Goal: Task Accomplishment & Management: Use online tool/utility

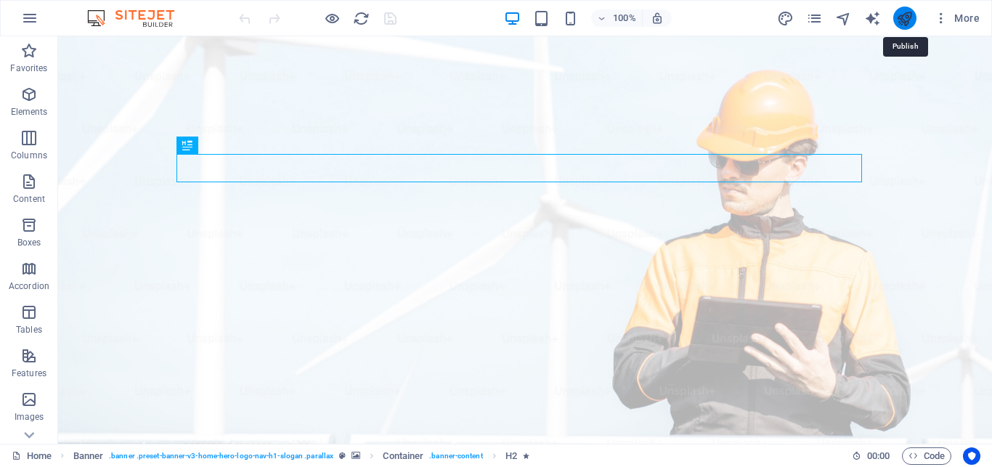
click at [900, 17] on icon "publish" at bounding box center [904, 18] width 17 height 17
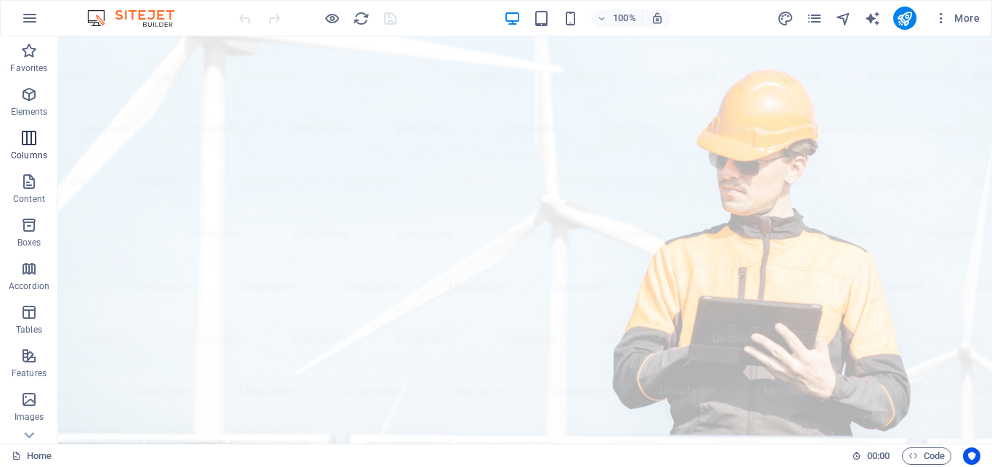
click at [32, 140] on icon "button" at bounding box center [28, 137] width 17 height 17
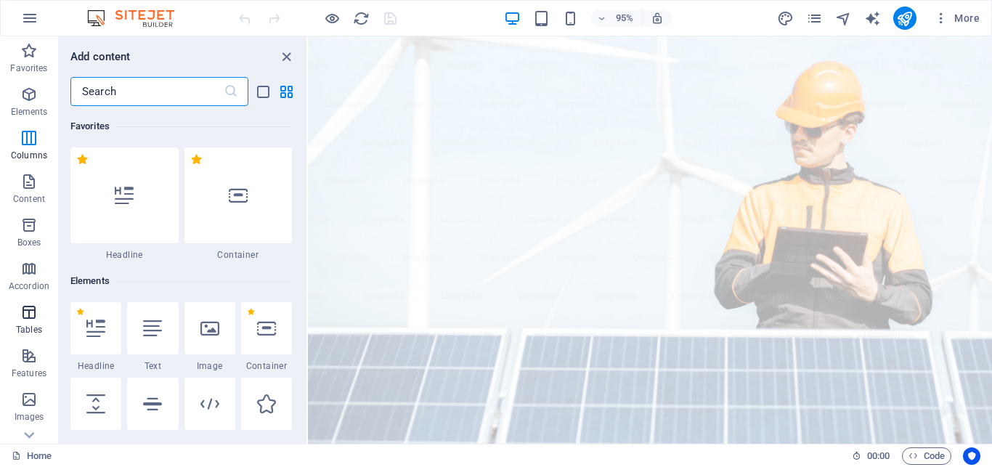
scroll to position [719, 0]
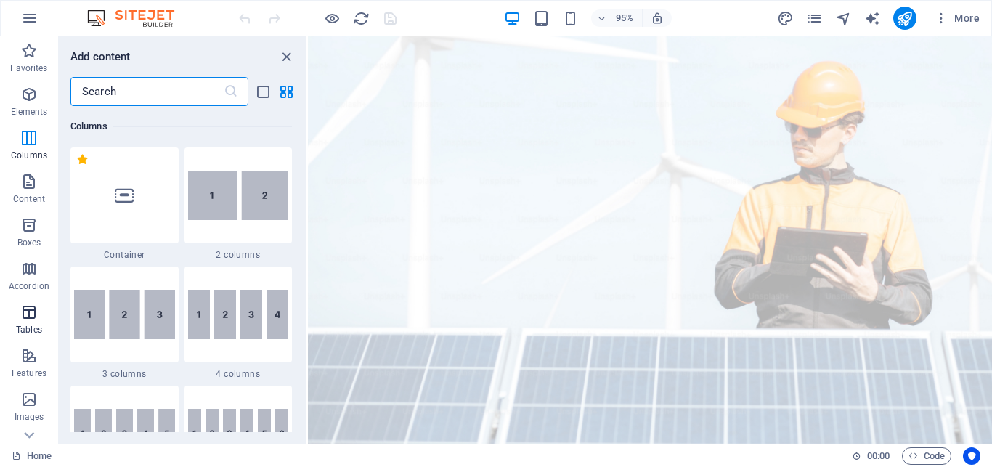
click at [33, 314] on icon "button" at bounding box center [28, 312] width 17 height 17
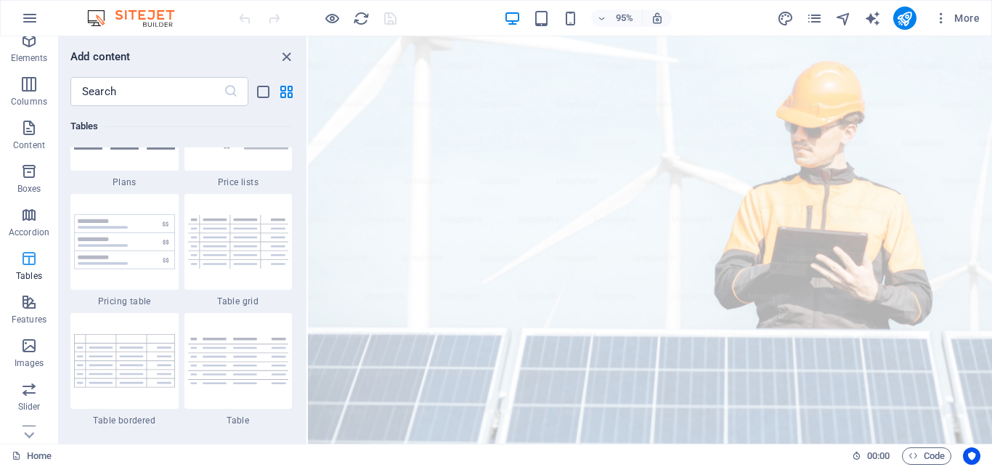
scroll to position [65, 0]
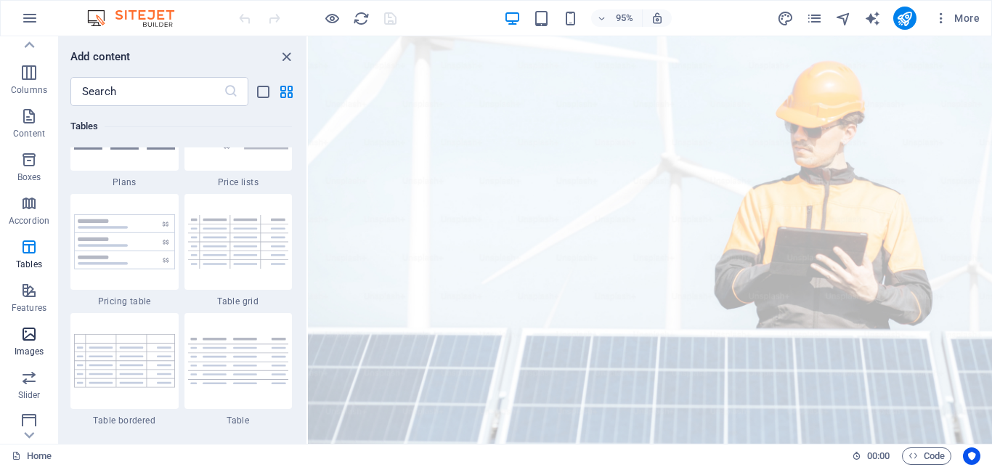
click at [28, 339] on icon "button" at bounding box center [28, 333] width 17 height 17
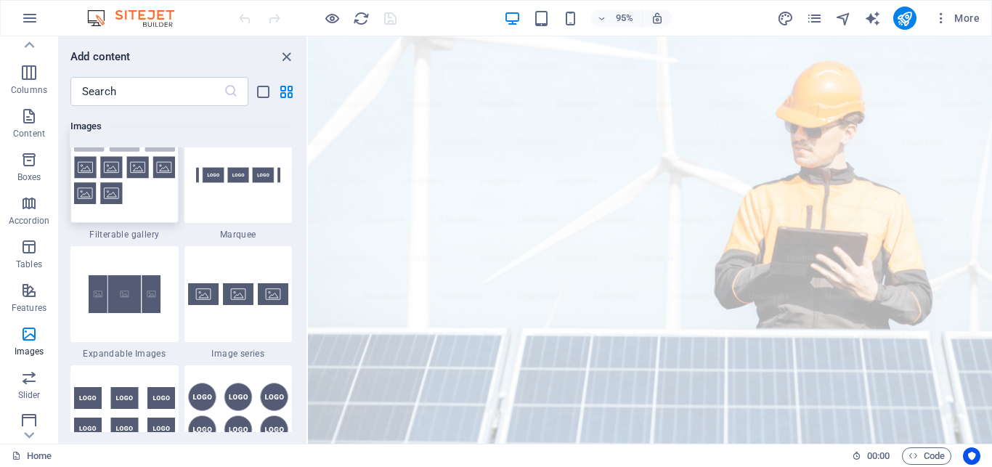
scroll to position [7872, 0]
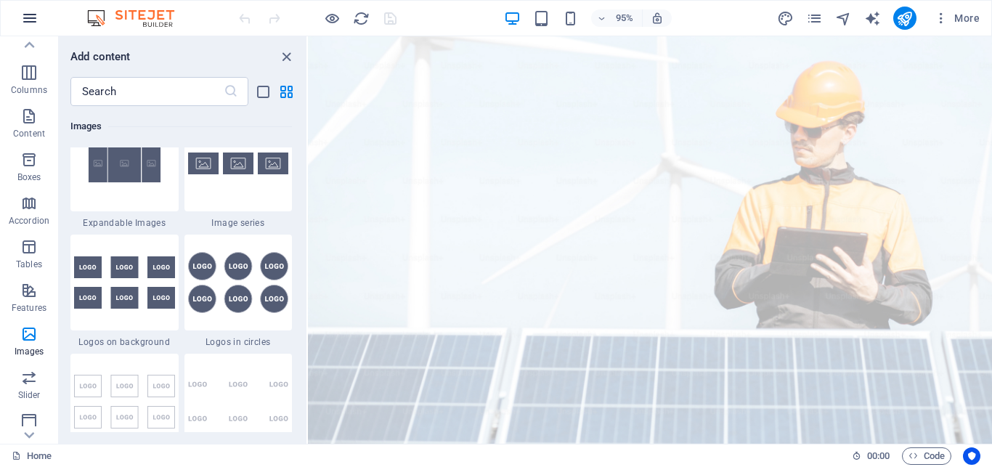
click at [32, 23] on icon "button" at bounding box center [29, 17] width 17 height 17
